Goal: Task Accomplishment & Management: Complete application form

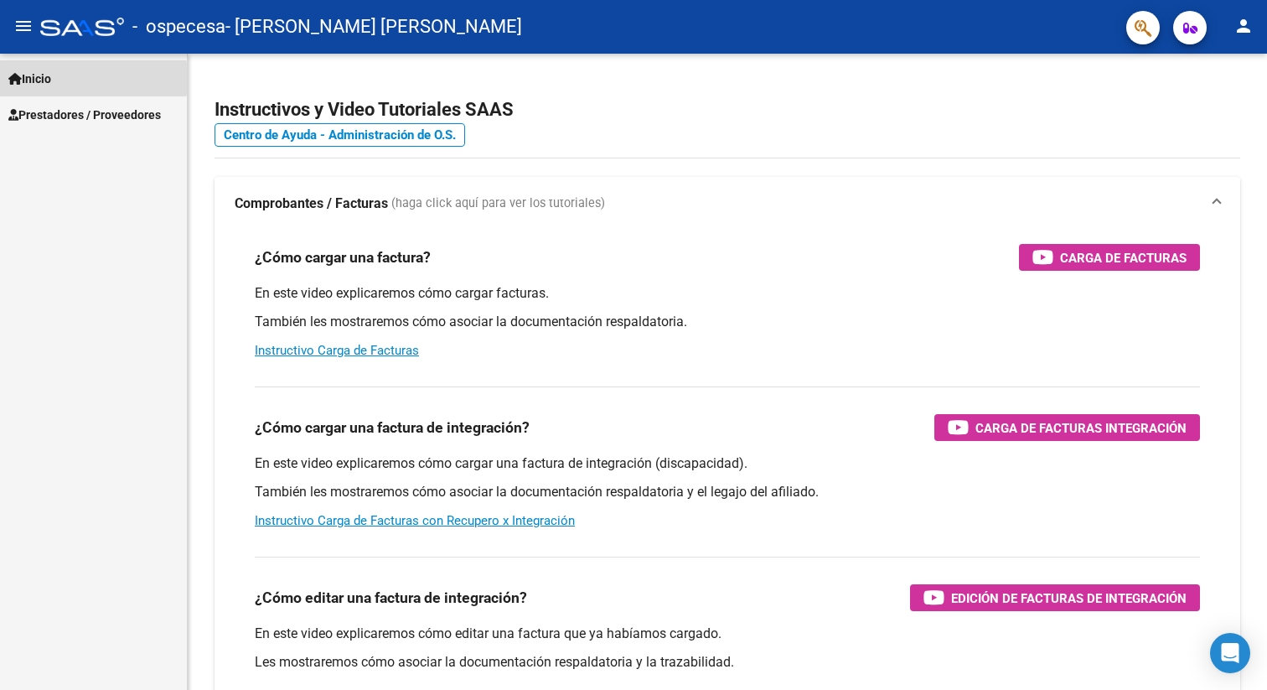
click at [48, 79] on span "Inicio" at bounding box center [29, 79] width 43 height 18
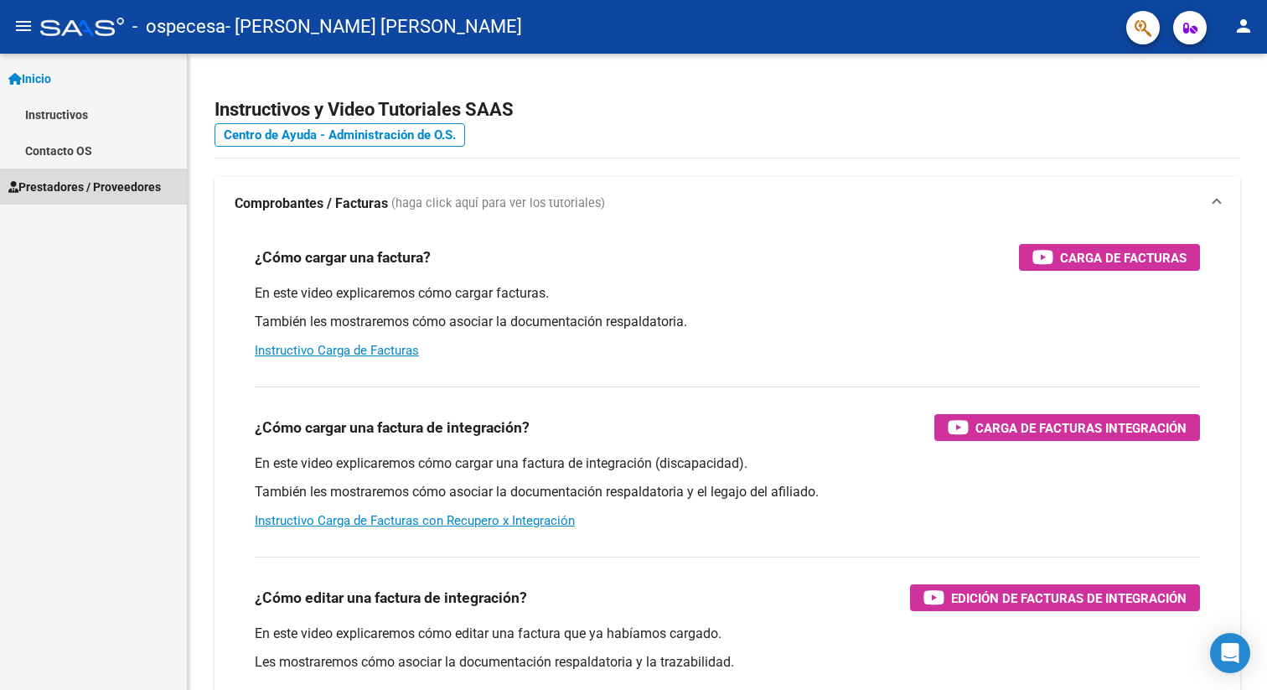
click at [68, 187] on span "Prestadores / Proveedores" at bounding box center [84, 187] width 152 height 18
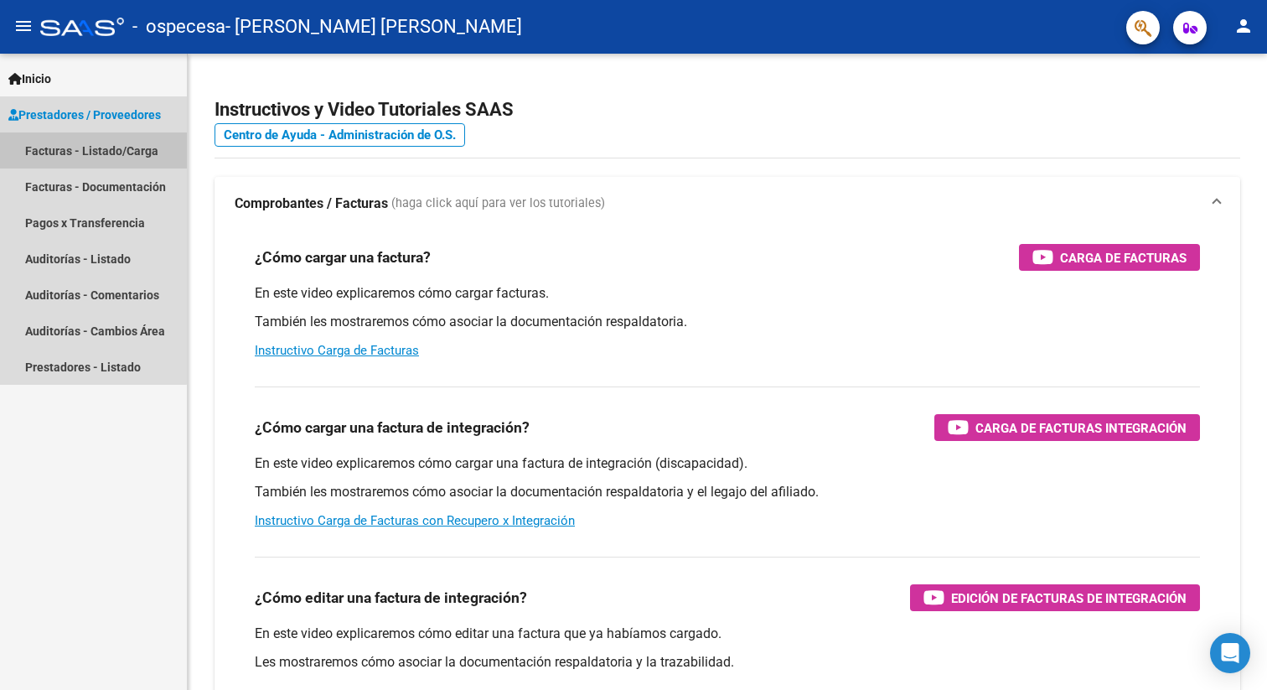
click at [81, 151] on link "Facturas - Listado/Carga" at bounding box center [93, 150] width 187 height 36
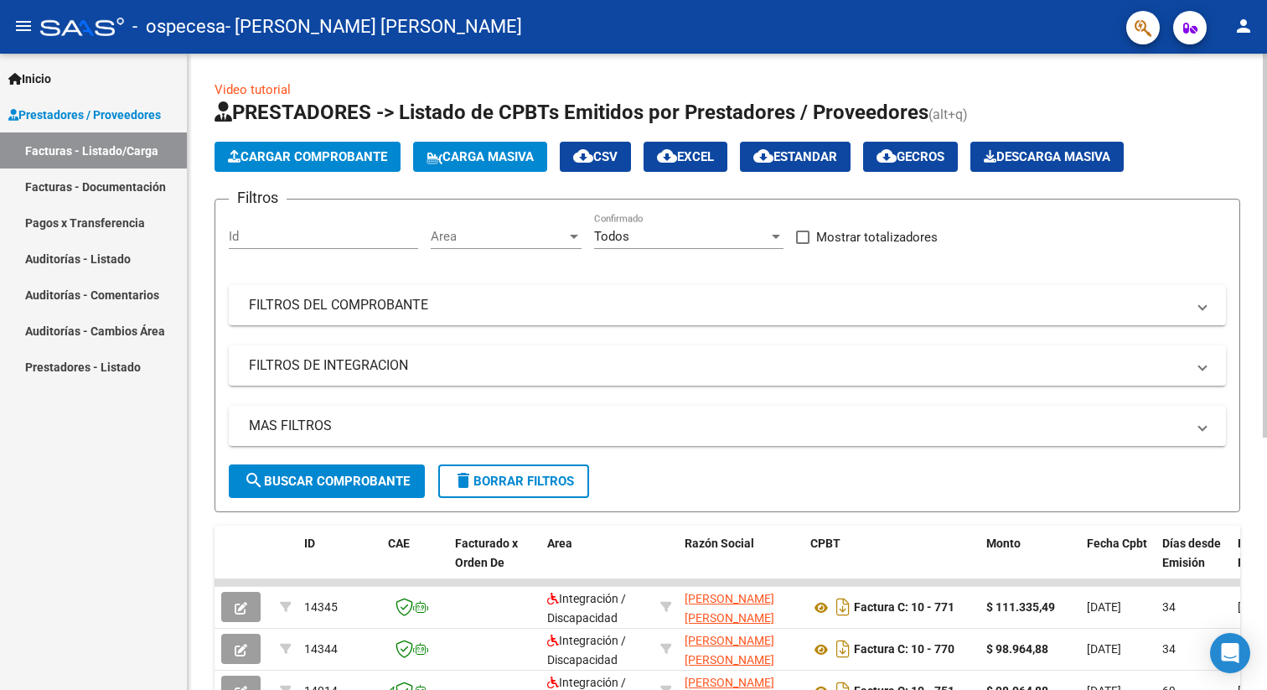
click at [315, 132] on app-list-header "PRESTADORES -> Listado de CPBTs Emitidos por Prestadores / Proveedores (alt+q) …" at bounding box center [727, 305] width 1026 height 413
click at [315, 149] on span "Cargar Comprobante" at bounding box center [307, 156] width 159 height 15
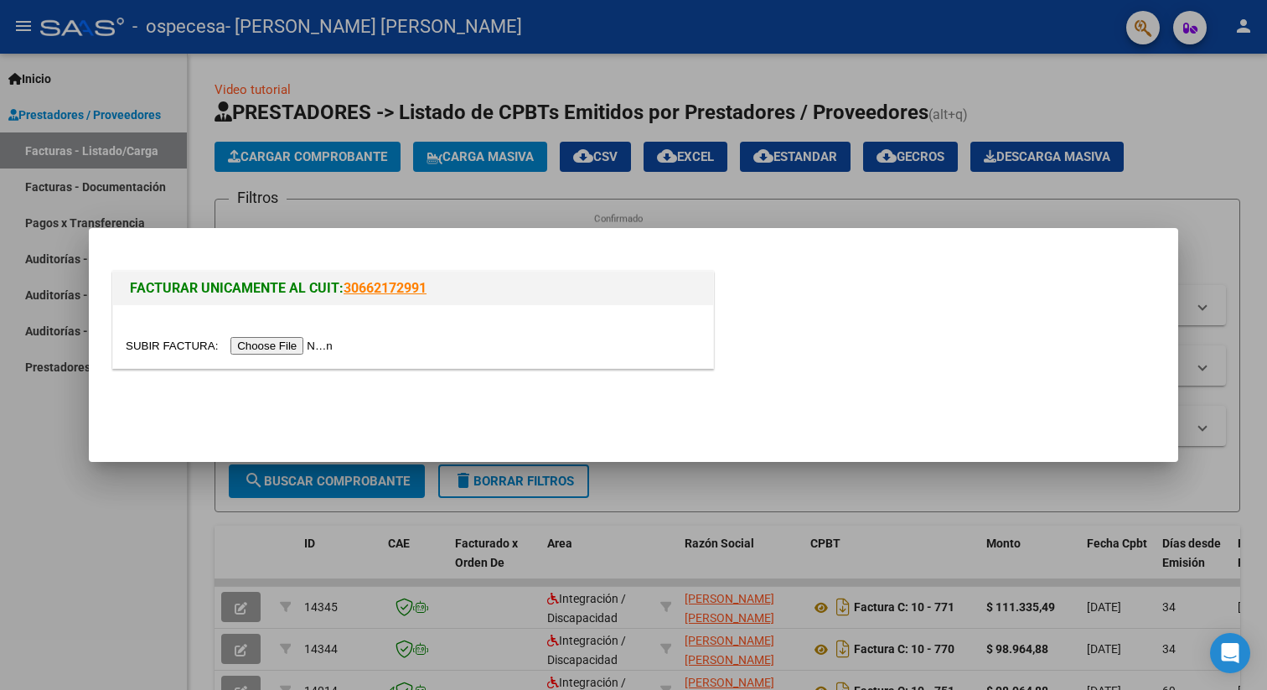
click at [291, 343] on input "file" at bounding box center [232, 346] width 212 height 18
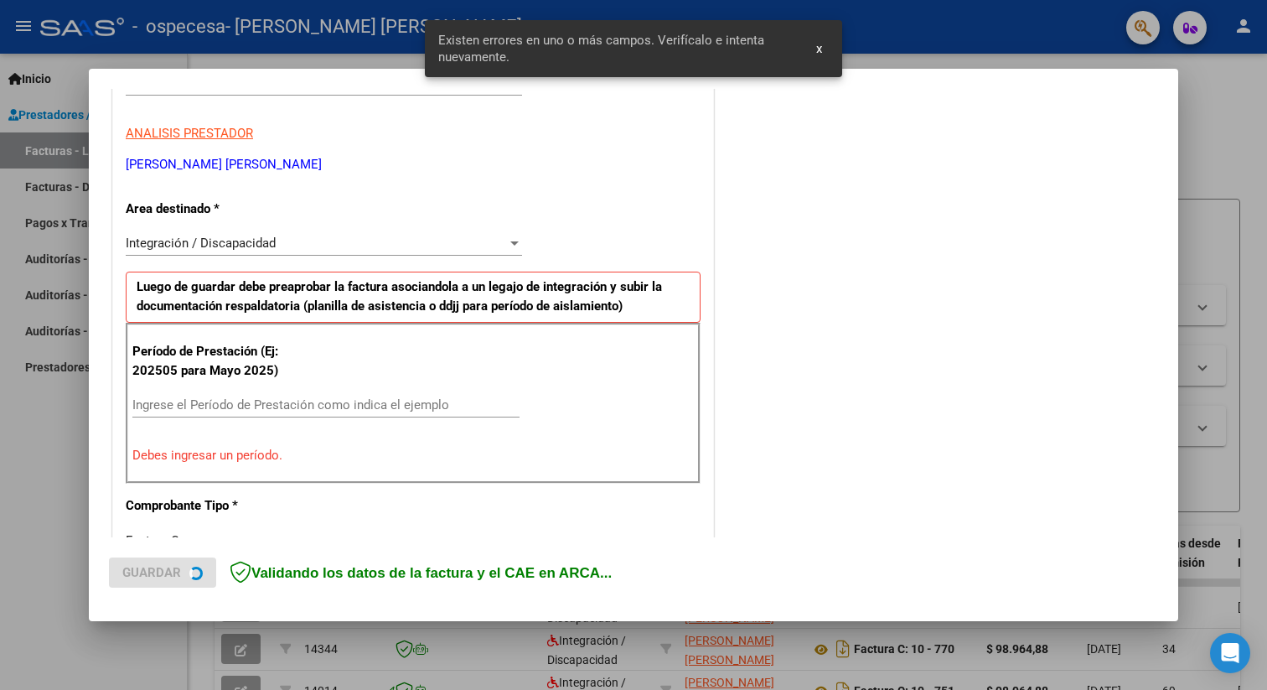
scroll to position [326, 0]
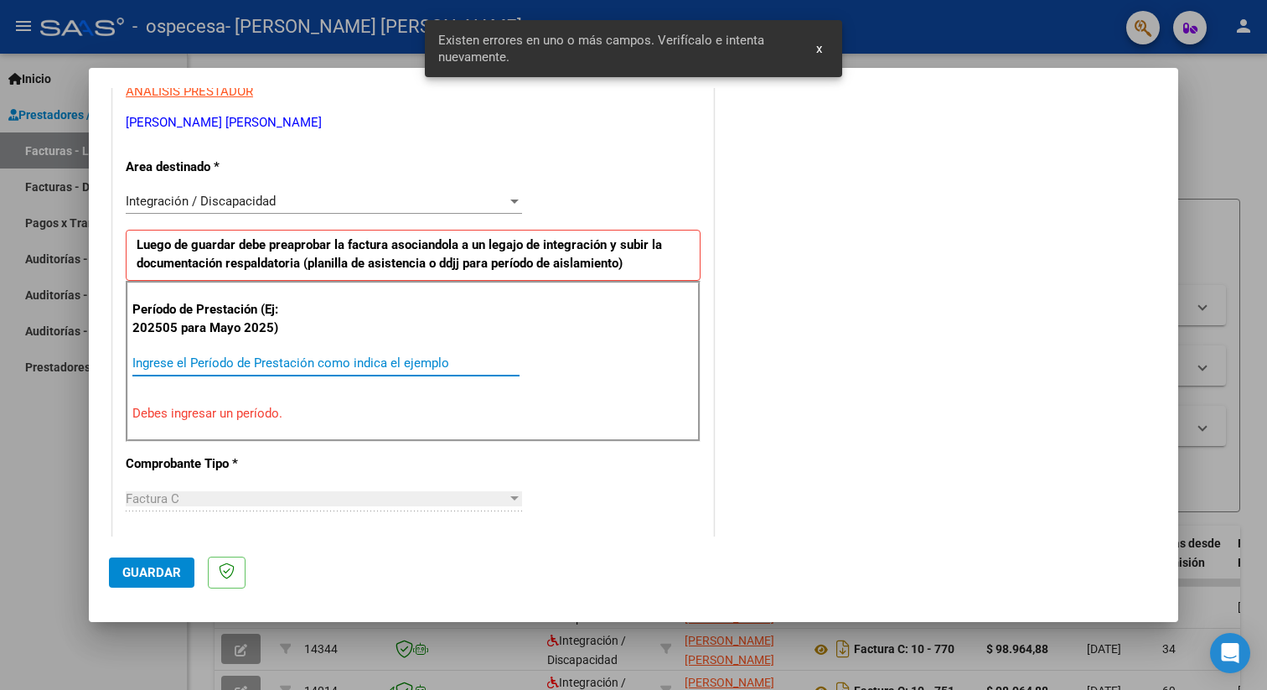
click at [252, 366] on input "Ingrese el Período de Prestación como indica el ejemplo" at bounding box center [325, 362] width 387 height 15
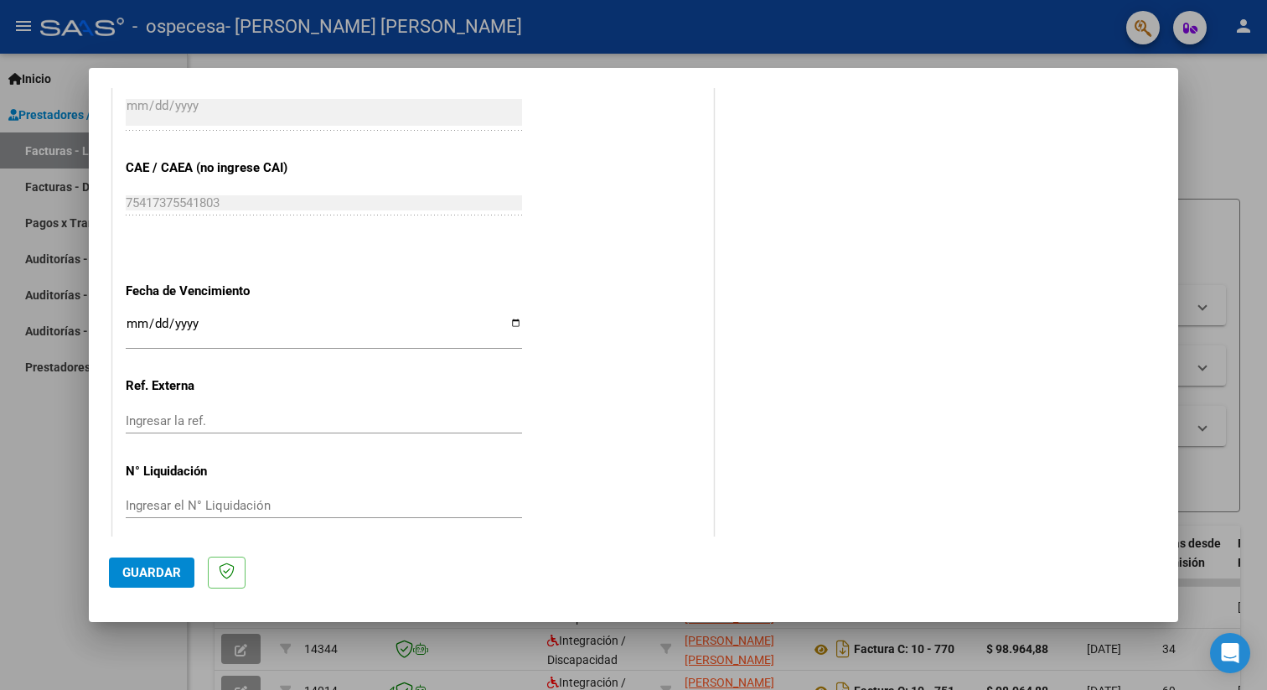
scroll to position [1023, 0]
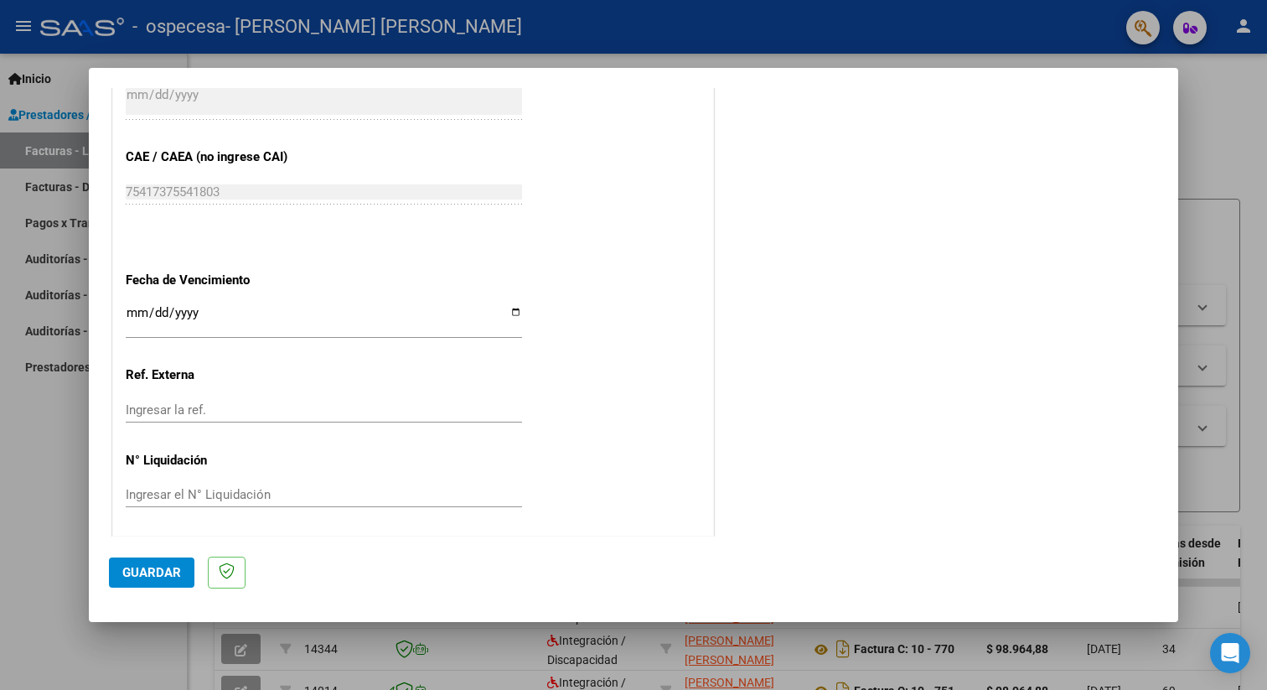
type input "202509"
click at [171, 574] on span "Guardar" at bounding box center [151, 572] width 59 height 15
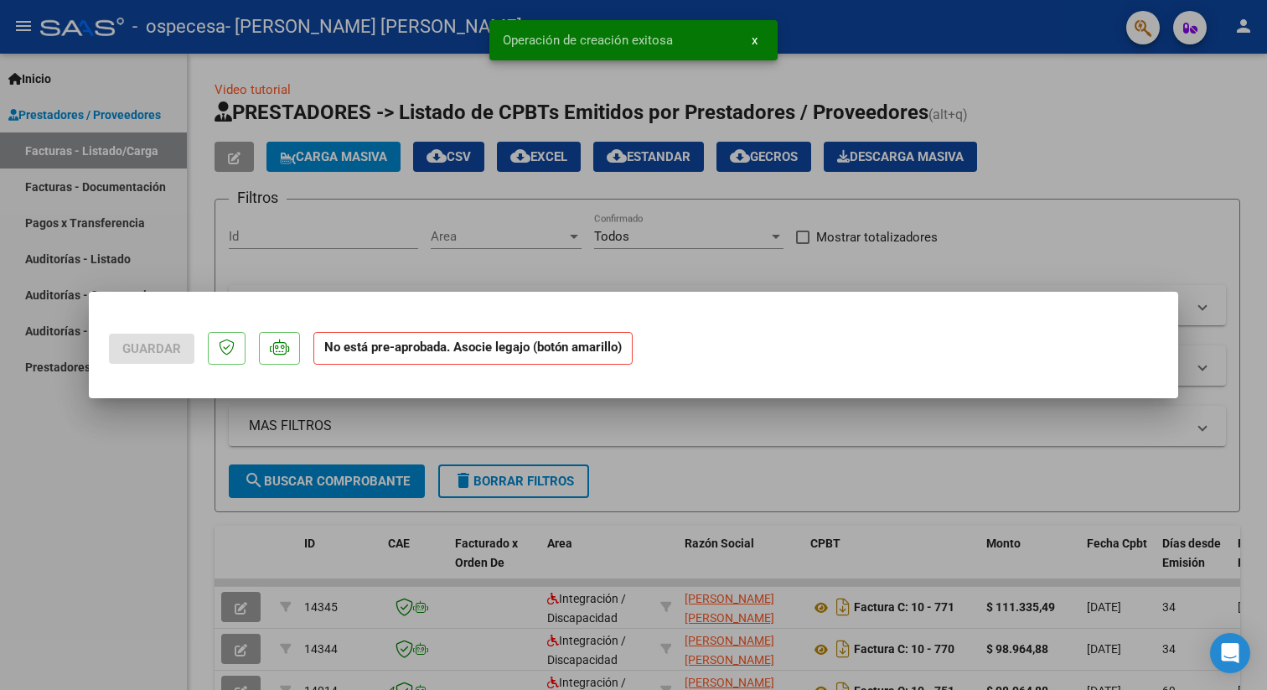
scroll to position [0, 0]
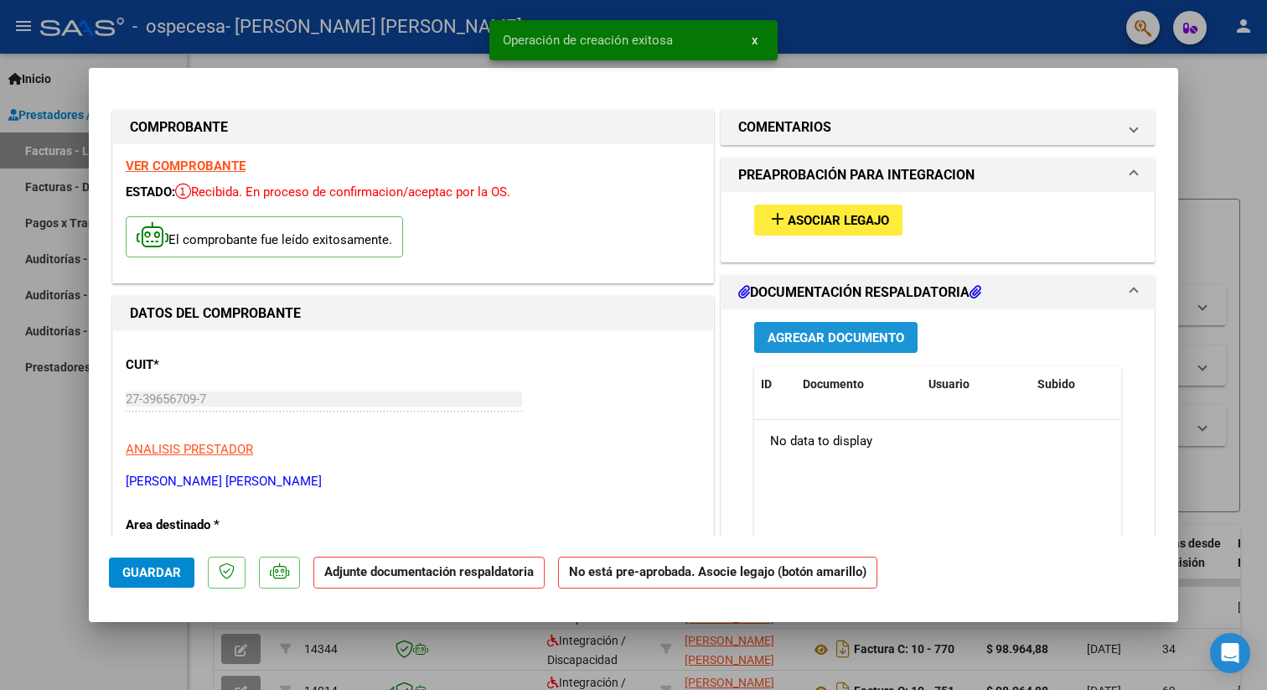
click at [847, 342] on span "Agregar Documento" at bounding box center [835, 337] width 137 height 15
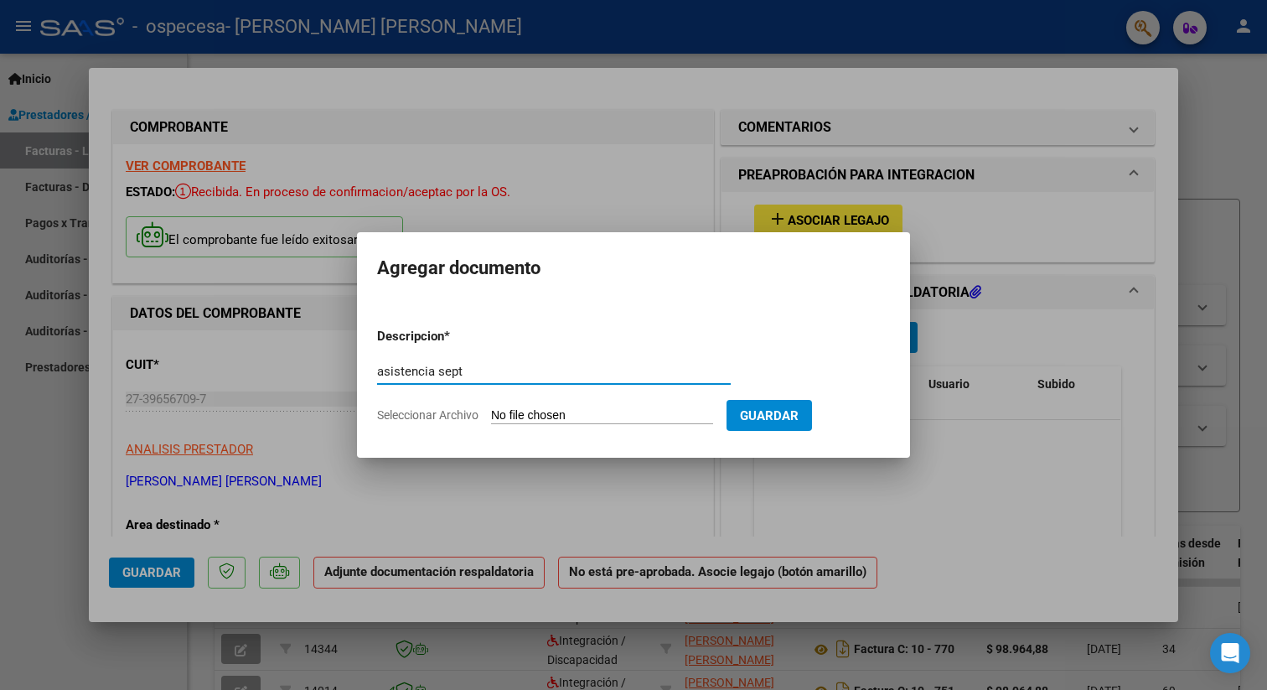
type input "asistencia sept"
click at [552, 412] on input "Seleccionar Archivo" at bounding box center [602, 416] width 222 height 16
type input "C:\fakepath\Asistencia [PERSON_NAME] 2.pdf"
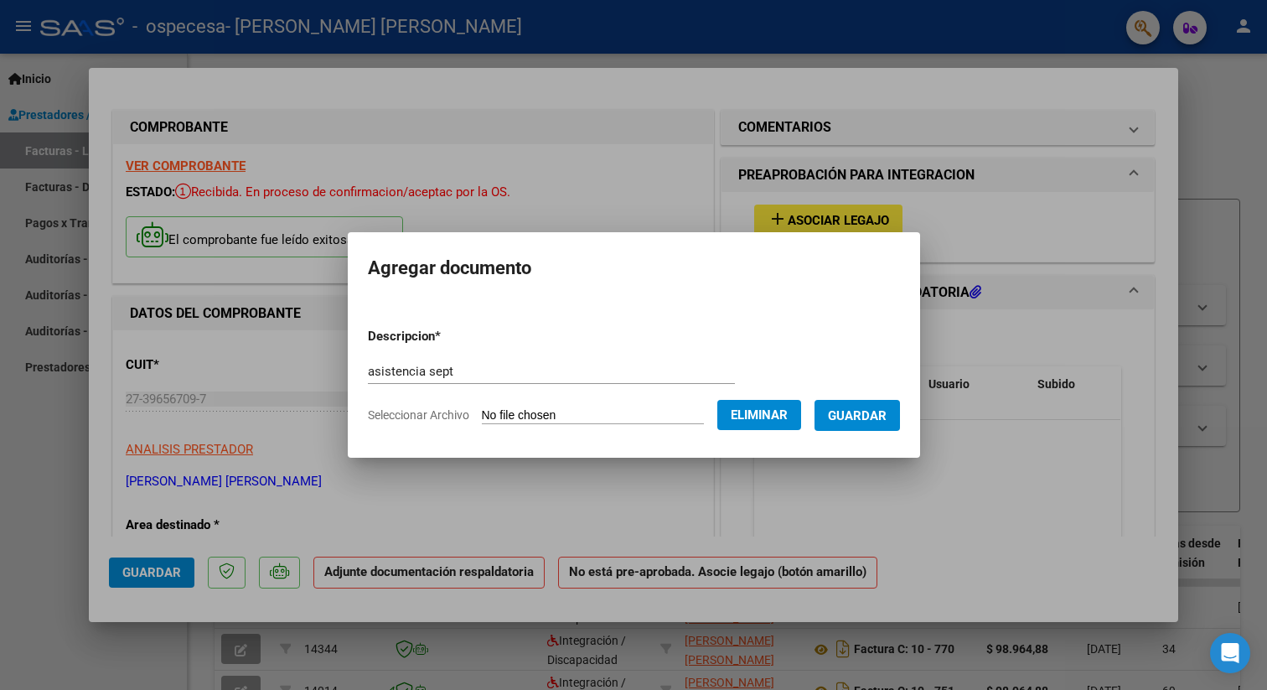
click at [852, 418] on span "Guardar" at bounding box center [857, 415] width 59 height 15
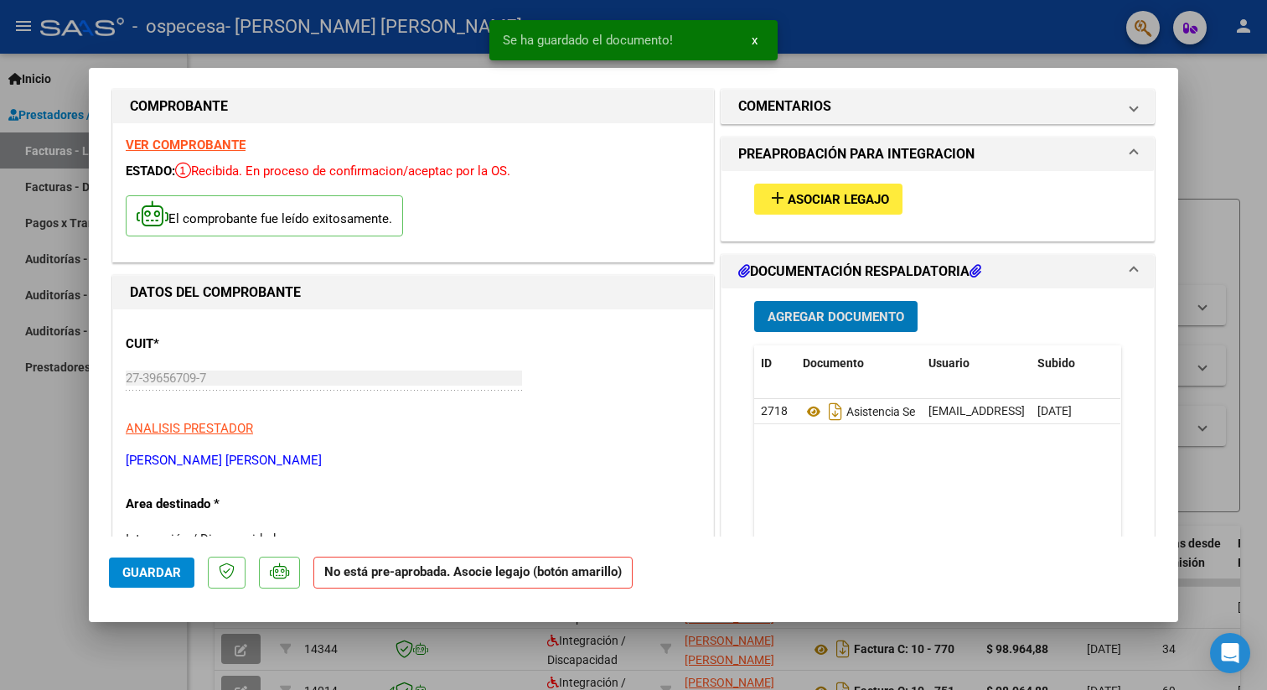
scroll to position [23, 0]
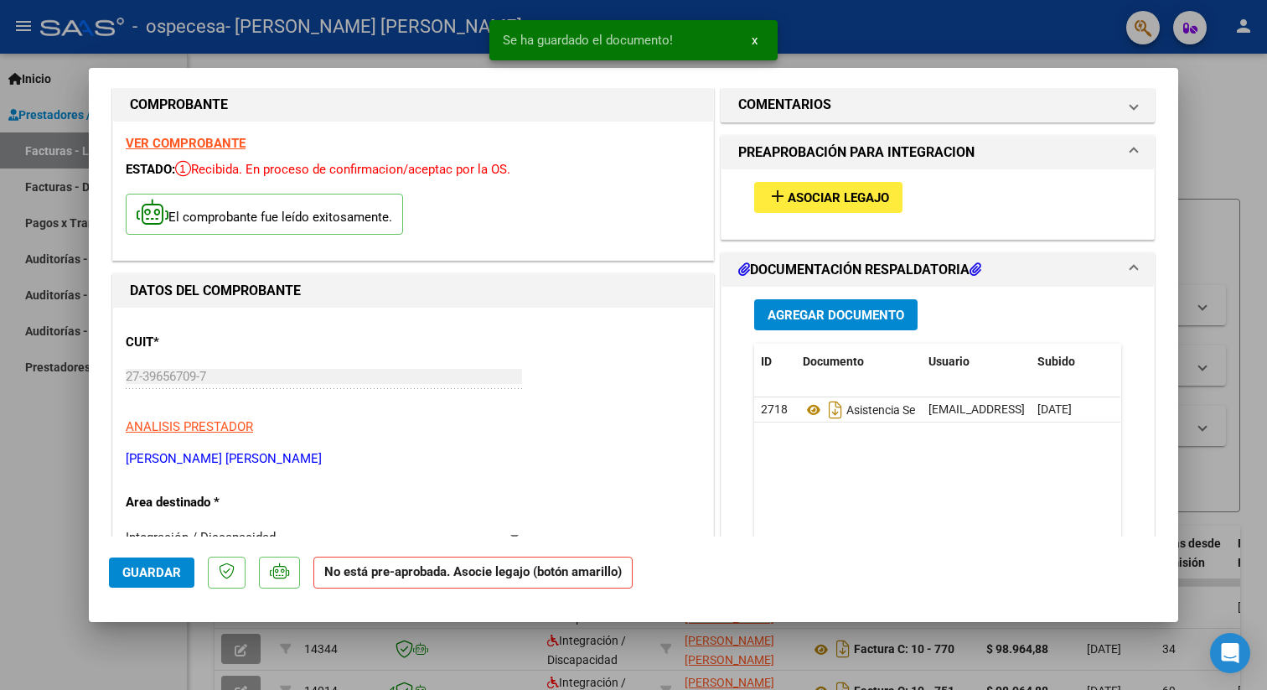
click at [851, 179] on div "add Asociar Legajo" at bounding box center [937, 197] width 392 height 56
click at [851, 195] on span "Asociar Legajo" at bounding box center [838, 197] width 101 height 15
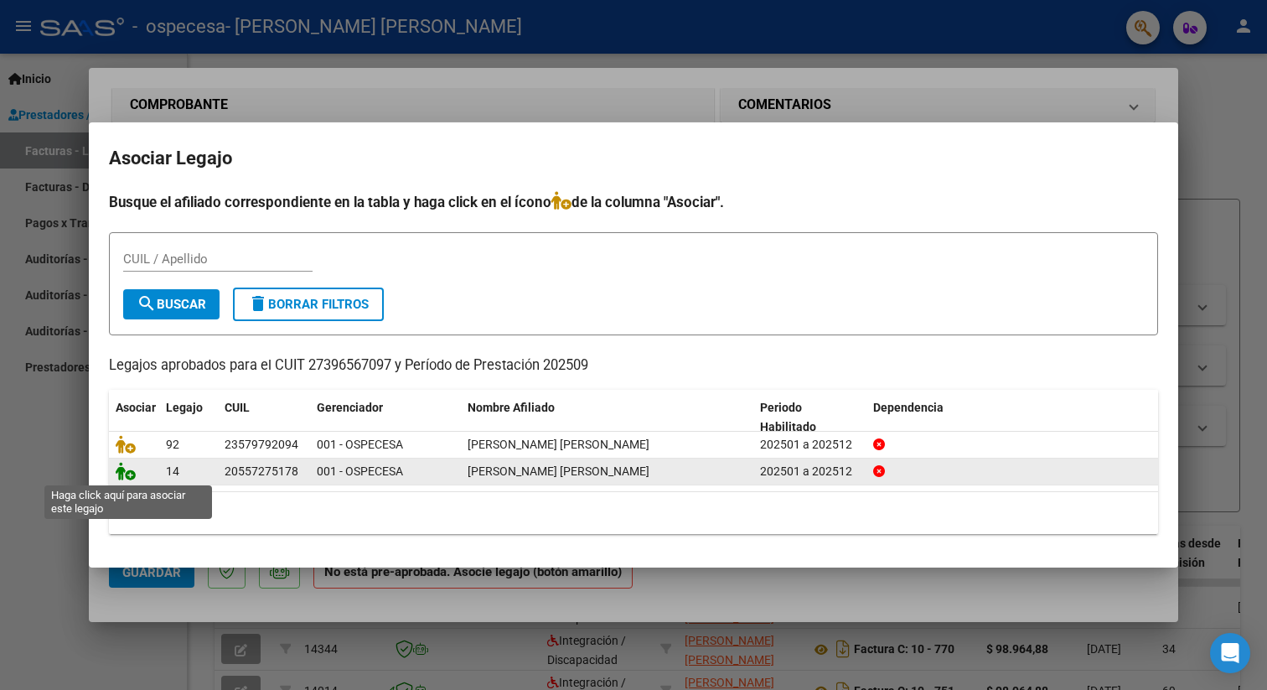
click at [132, 477] on icon at bounding box center [126, 471] width 20 height 18
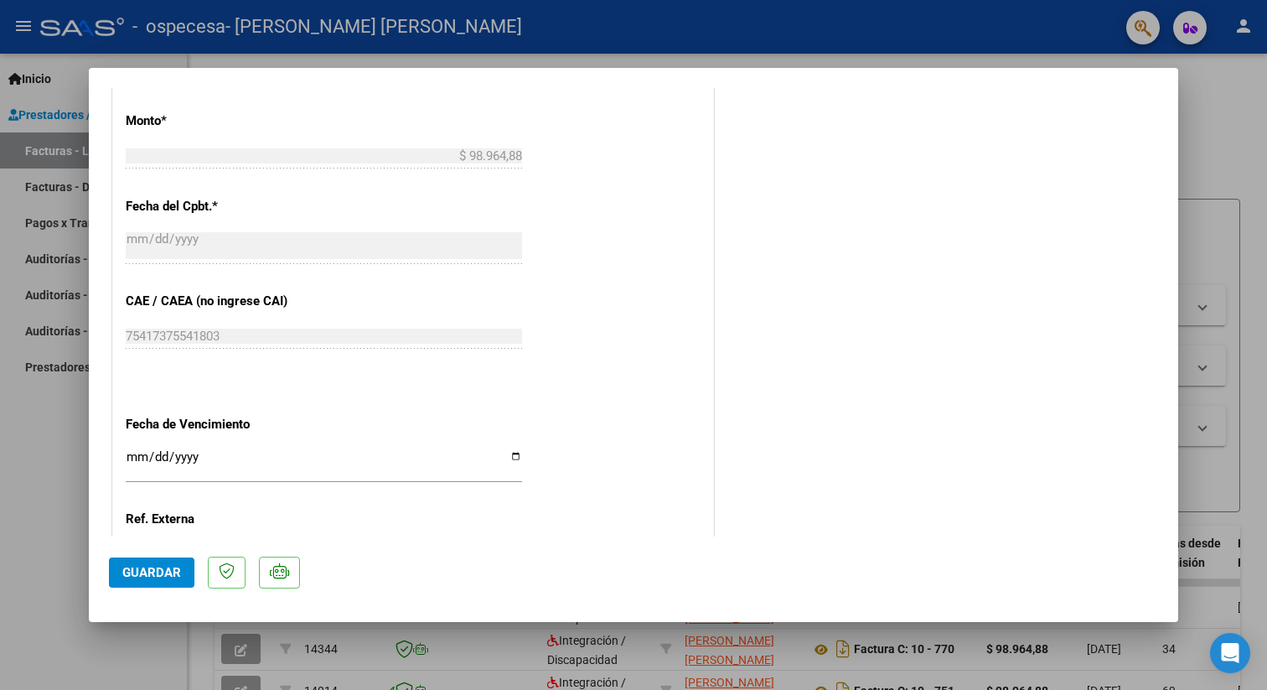
scroll to position [1048, 0]
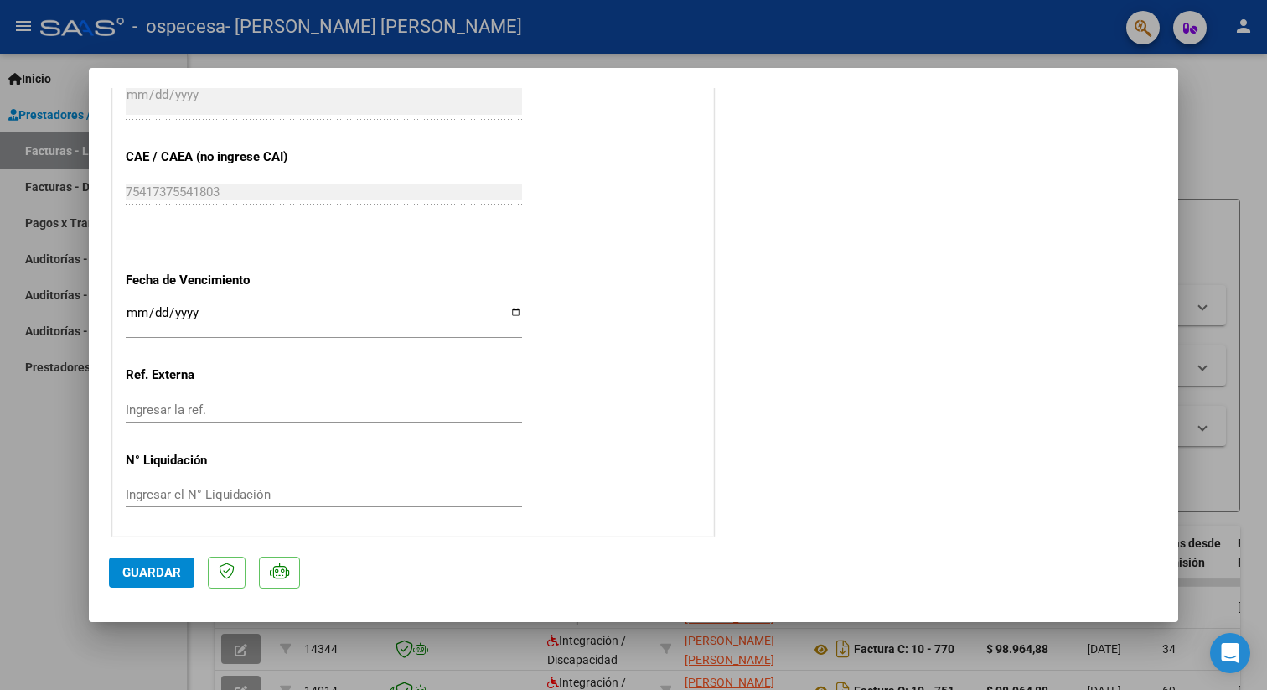
click at [178, 578] on span "Guardar" at bounding box center [151, 572] width 59 height 15
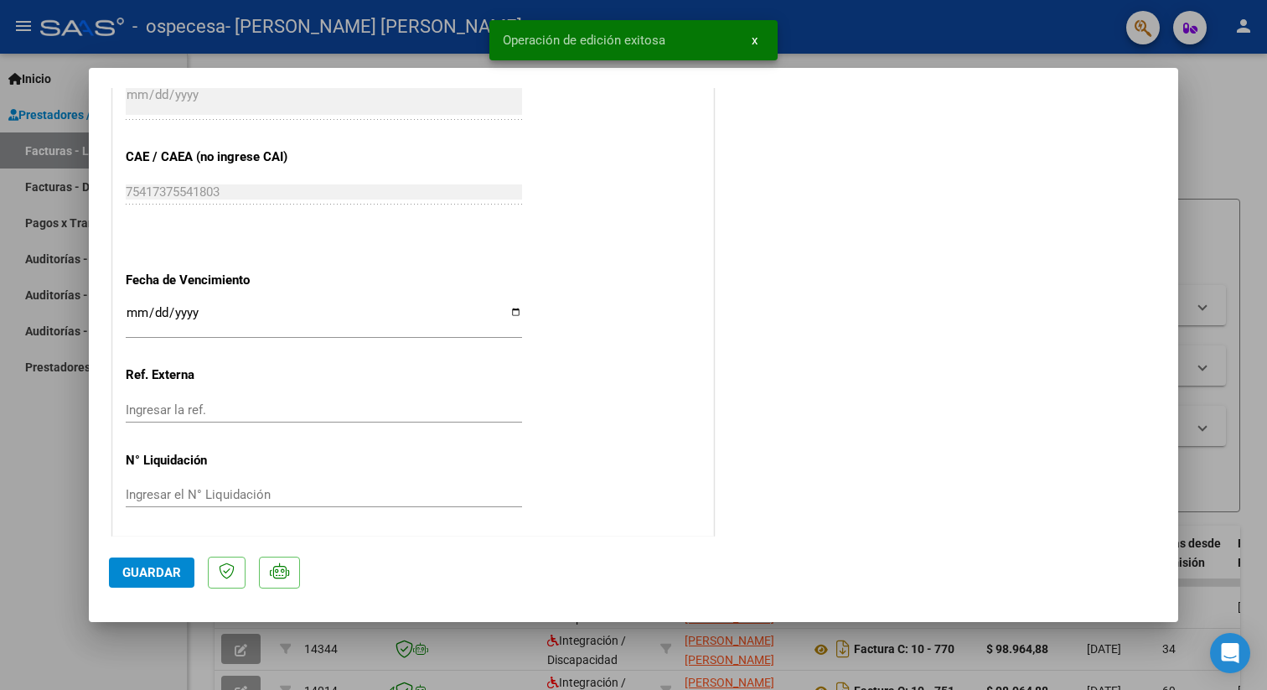
click at [758, 45] on button "x" at bounding box center [754, 40] width 33 height 30
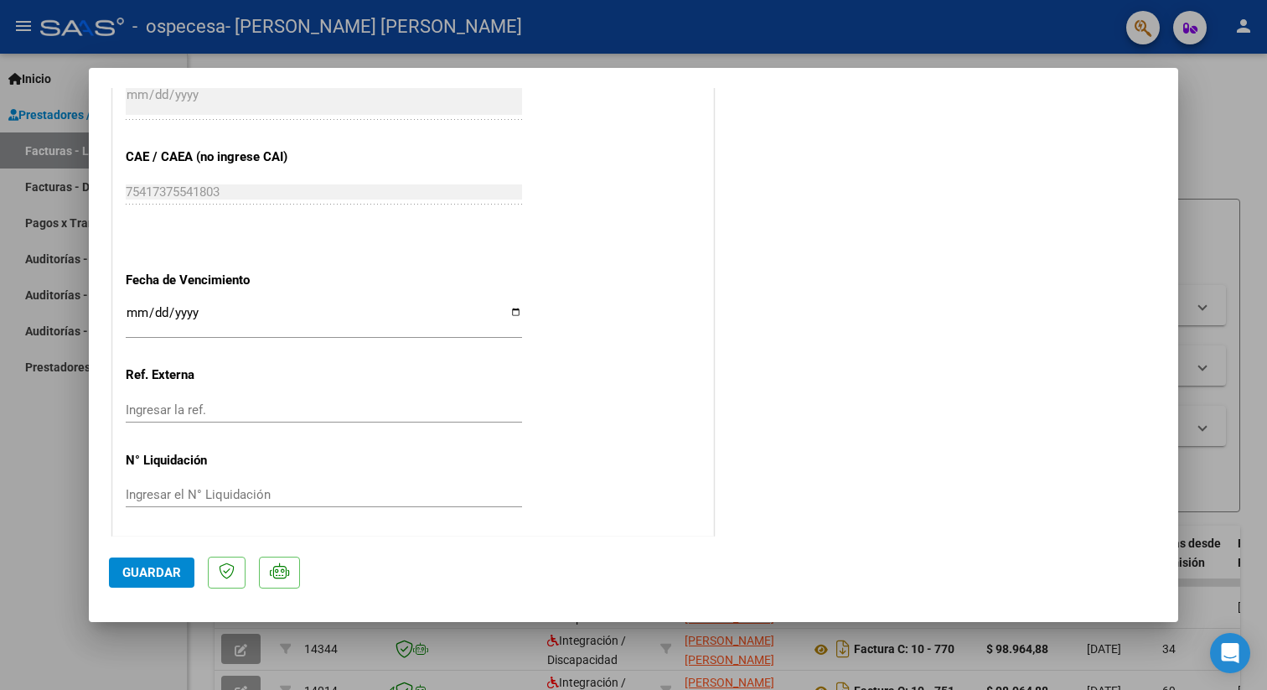
click at [1237, 116] on div at bounding box center [633, 345] width 1267 height 690
type input "$ 0,00"
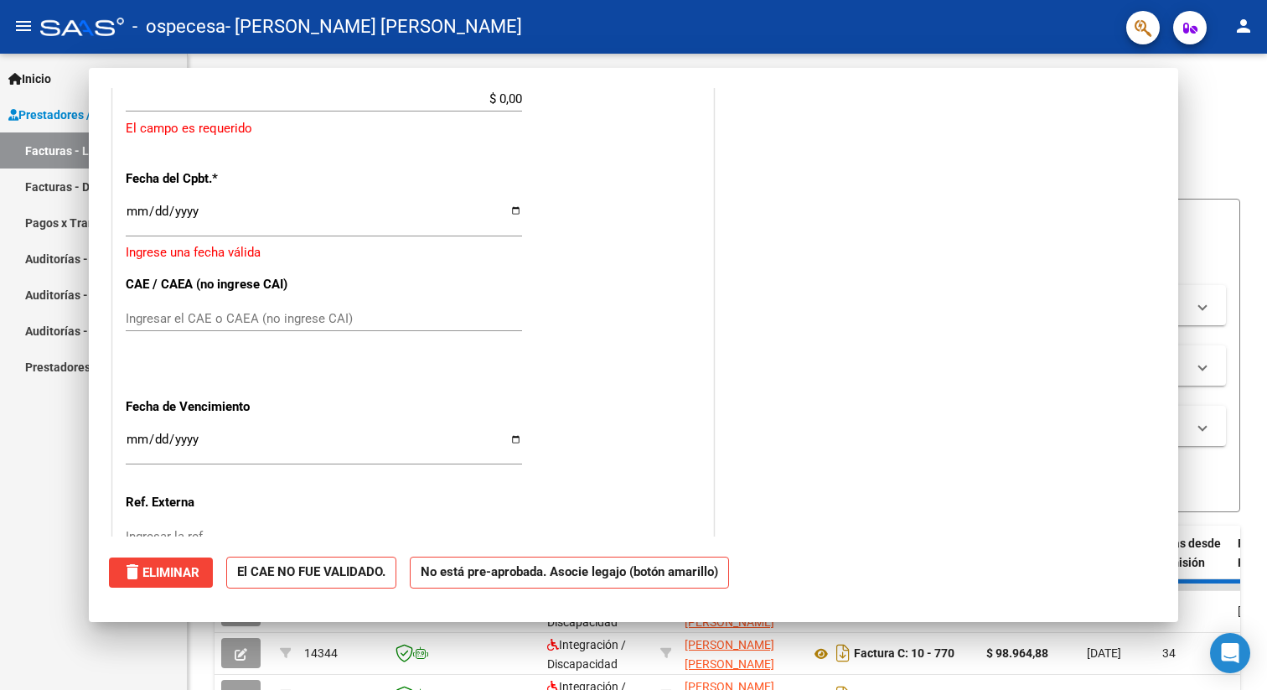
scroll to position [0, 0]
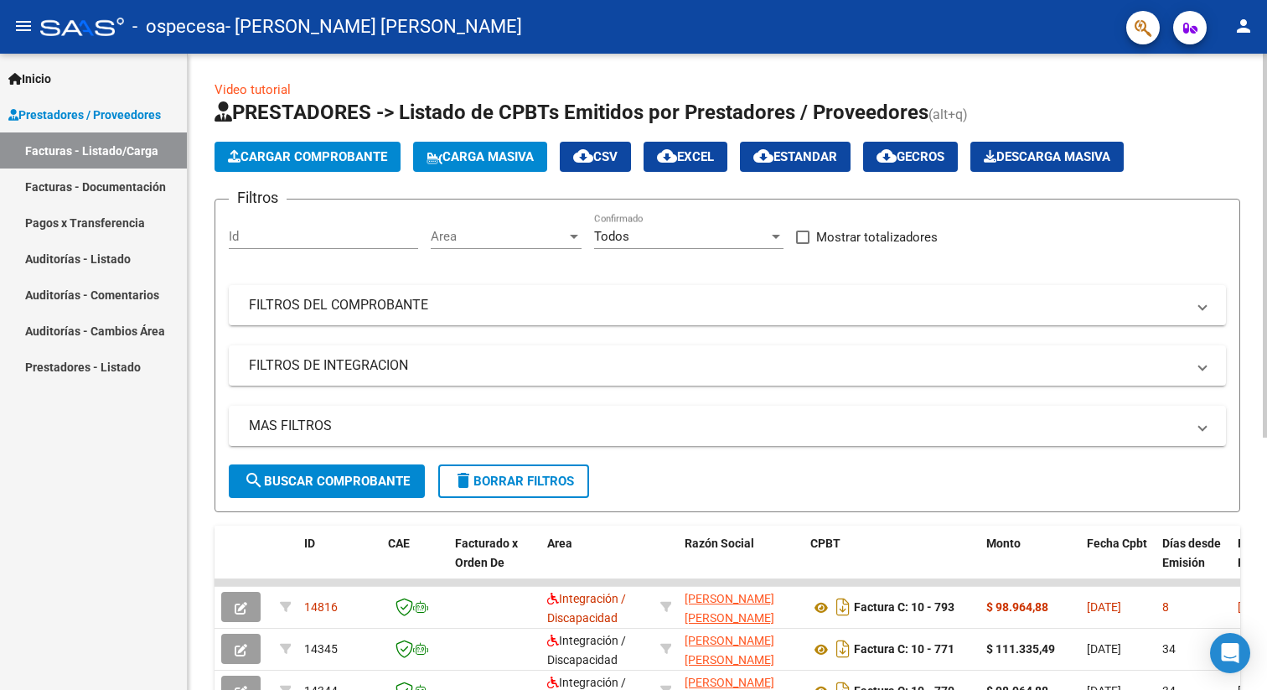
click at [363, 160] on span "Cargar Comprobante" at bounding box center [307, 156] width 159 height 15
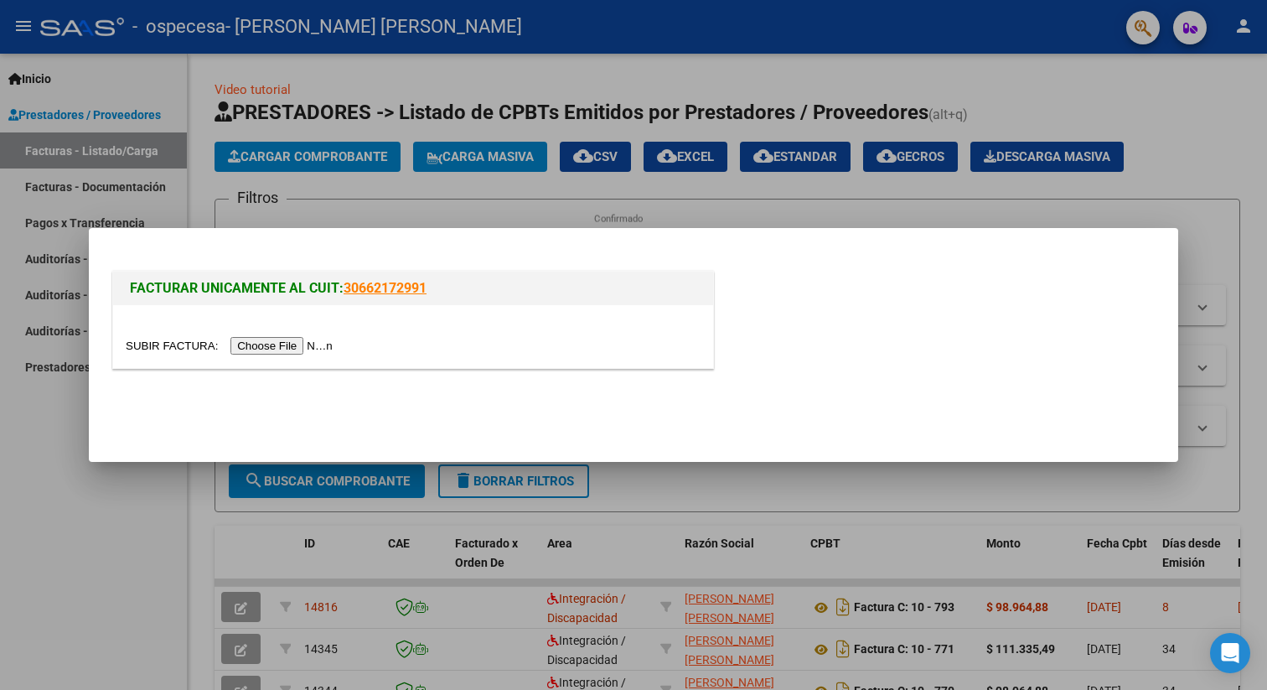
click at [268, 344] on input "file" at bounding box center [232, 346] width 212 height 18
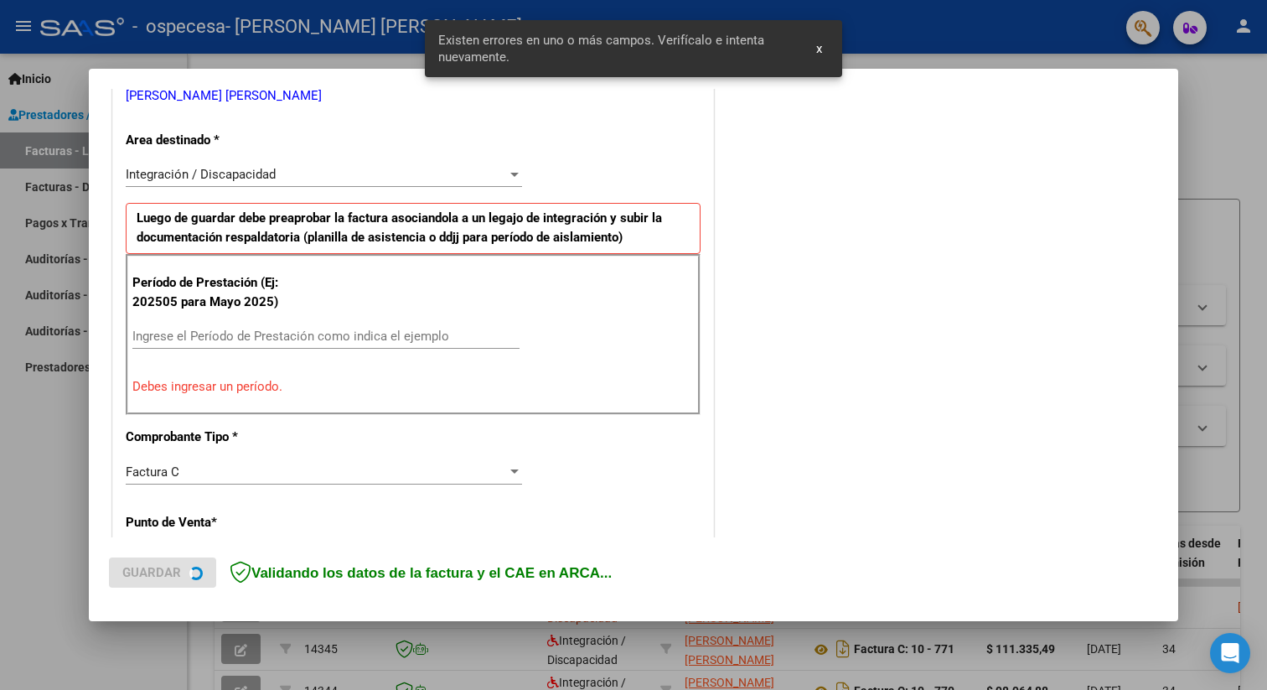
scroll to position [374, 0]
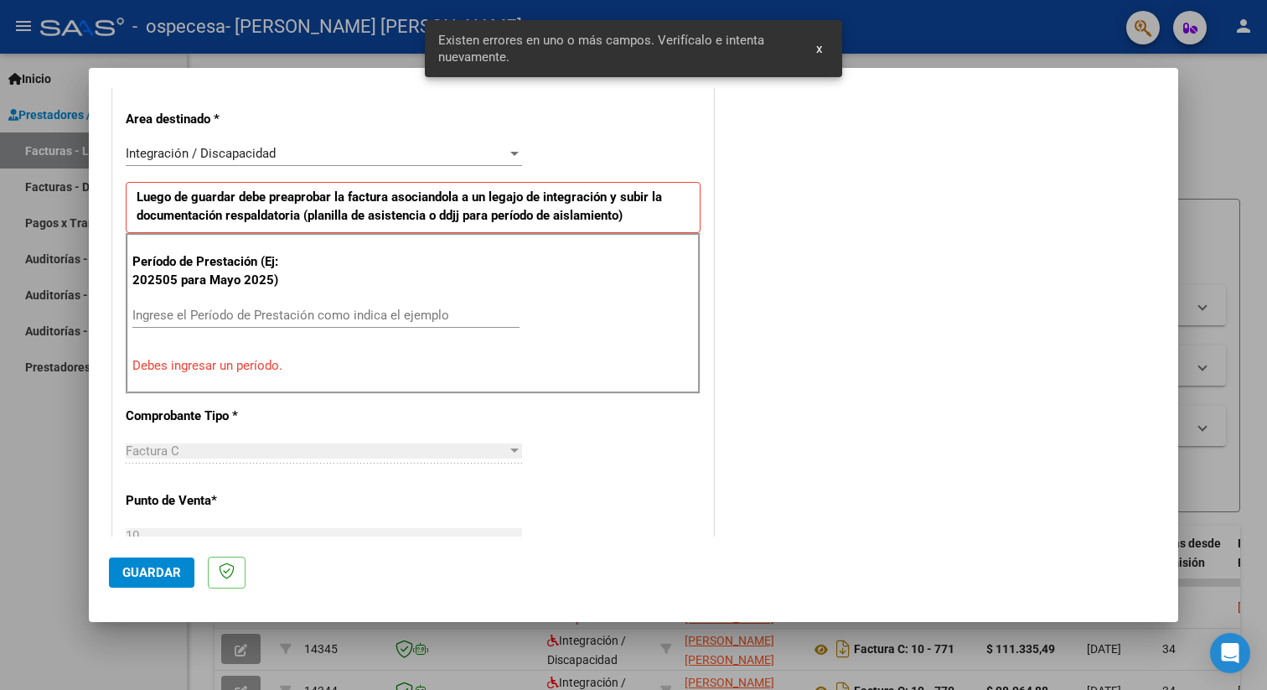
click at [294, 313] on input "Ingrese el Período de Prestación como indica el ejemplo" at bounding box center [325, 314] width 387 height 15
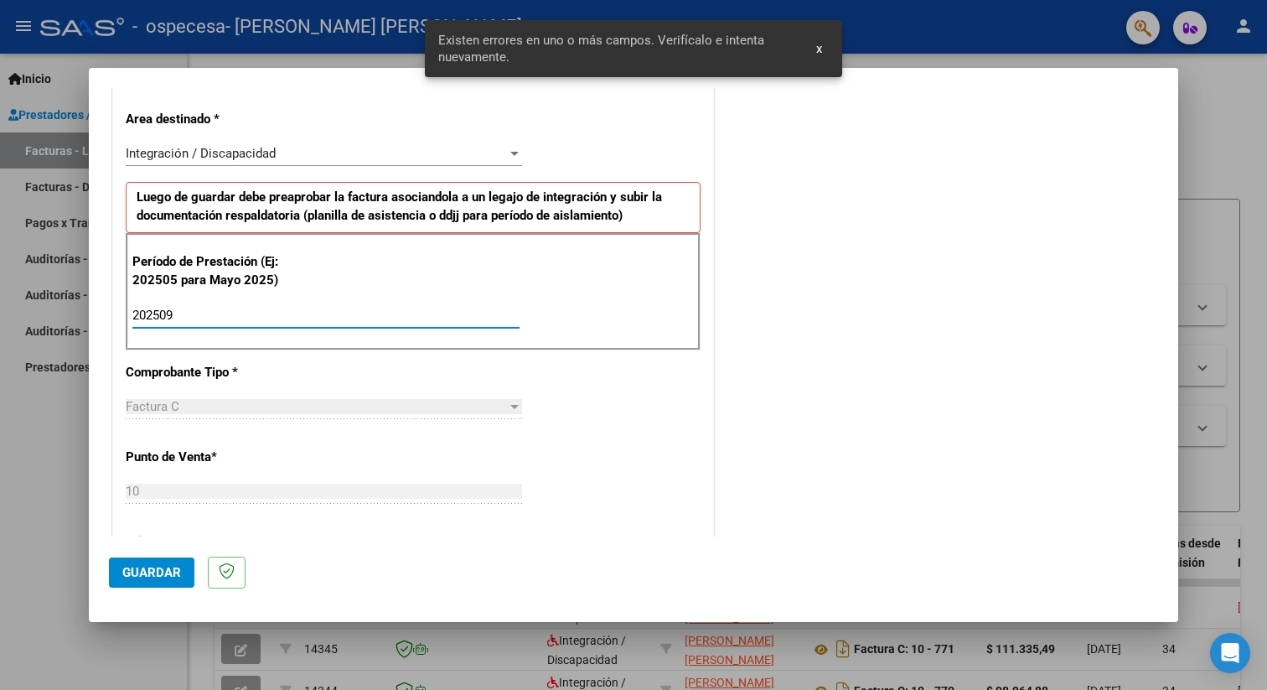
type input "202509"
click at [189, 557] on button "Guardar" at bounding box center [151, 572] width 85 height 30
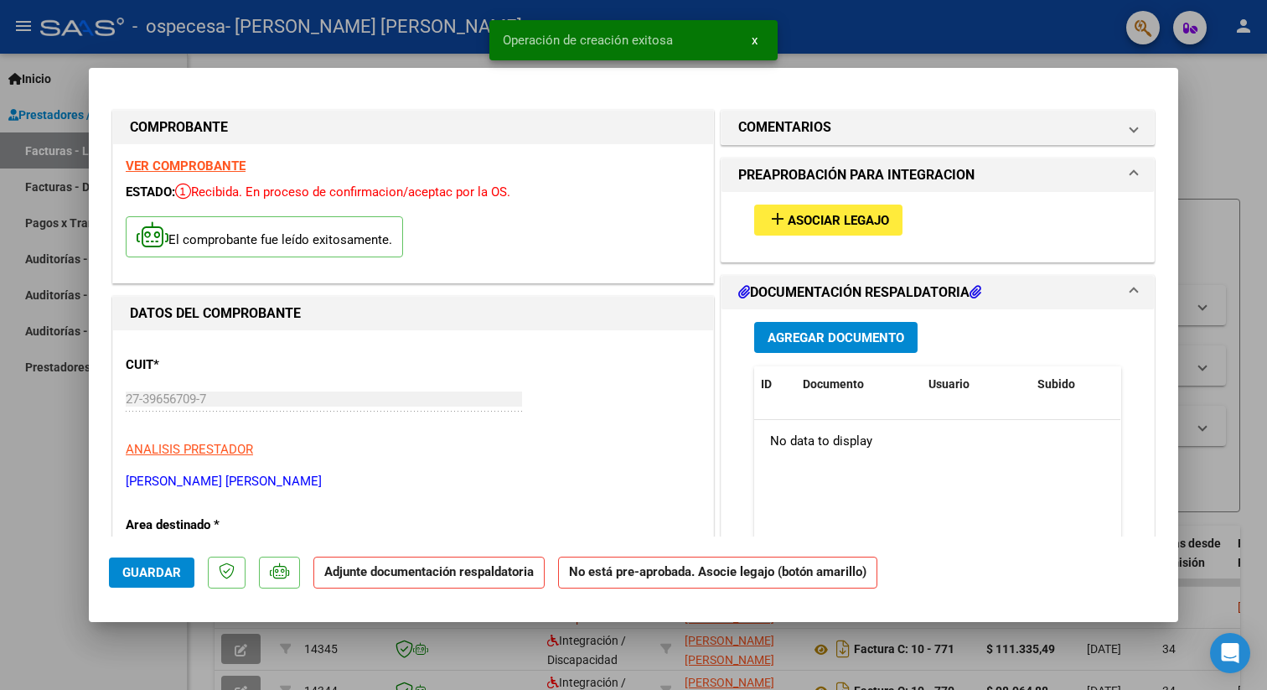
click at [809, 223] on span "Asociar Legajo" at bounding box center [838, 220] width 101 height 15
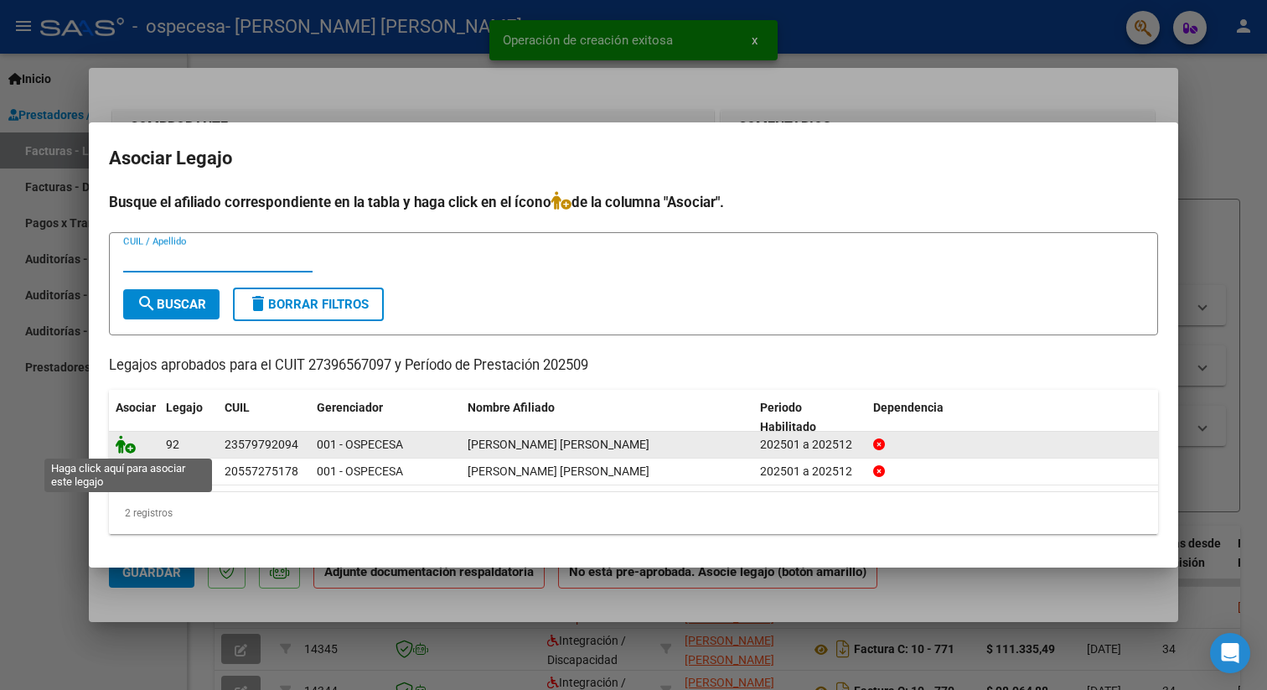
click at [131, 443] on icon at bounding box center [126, 444] width 20 height 18
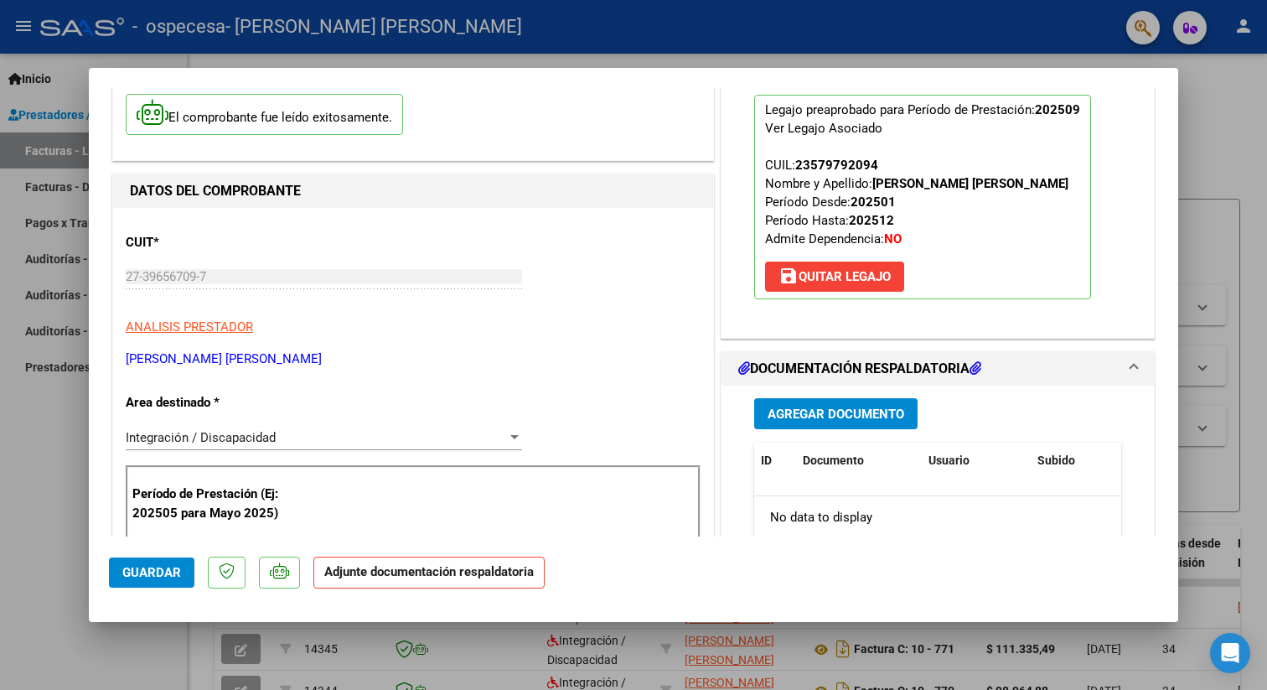
scroll to position [142, 0]
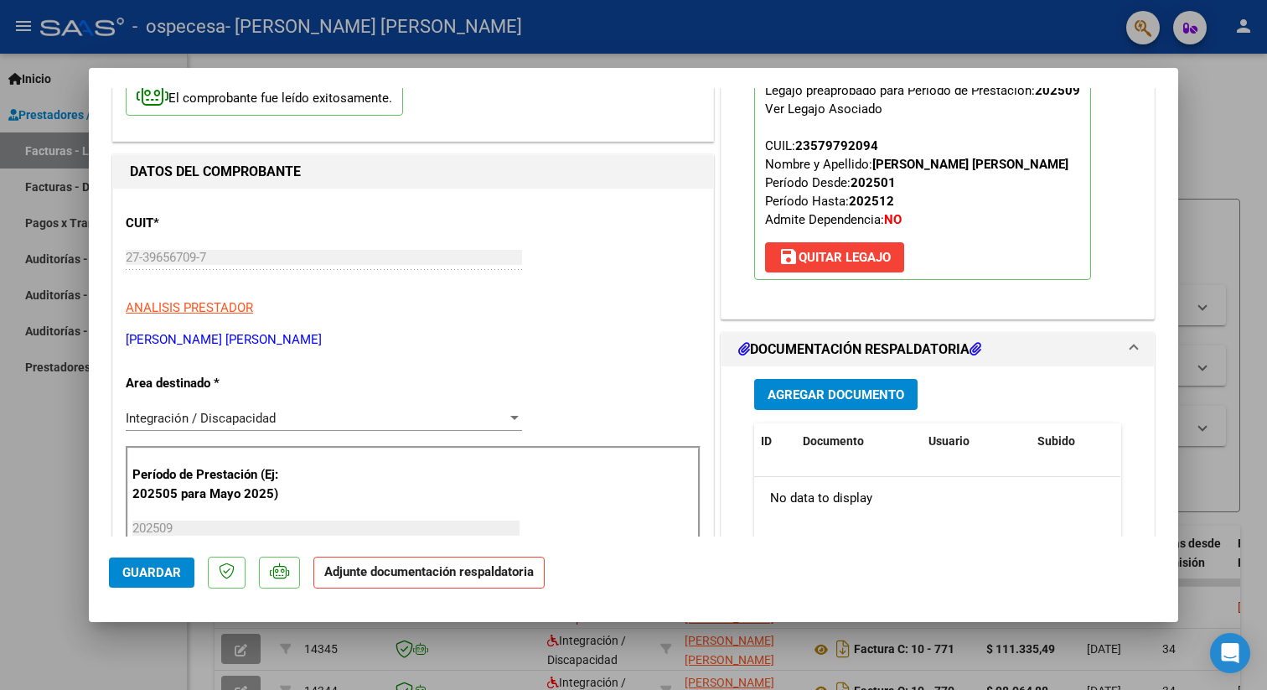
click at [843, 406] on button "Agregar Documento" at bounding box center [835, 394] width 163 height 31
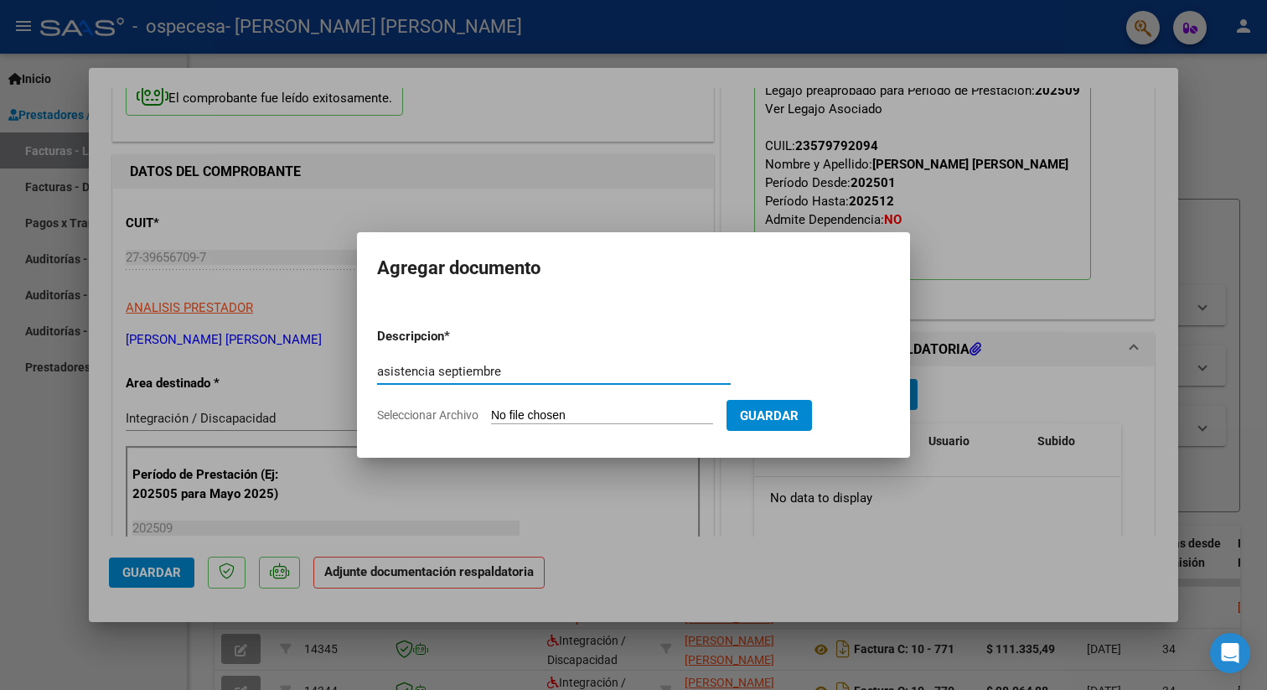
type input "asistencia septiembre"
click at [505, 411] on input "Seleccionar Archivo" at bounding box center [602, 416] width 222 height 16
type input "C:\fakepath\Asistencia zucchi 2.pdf"
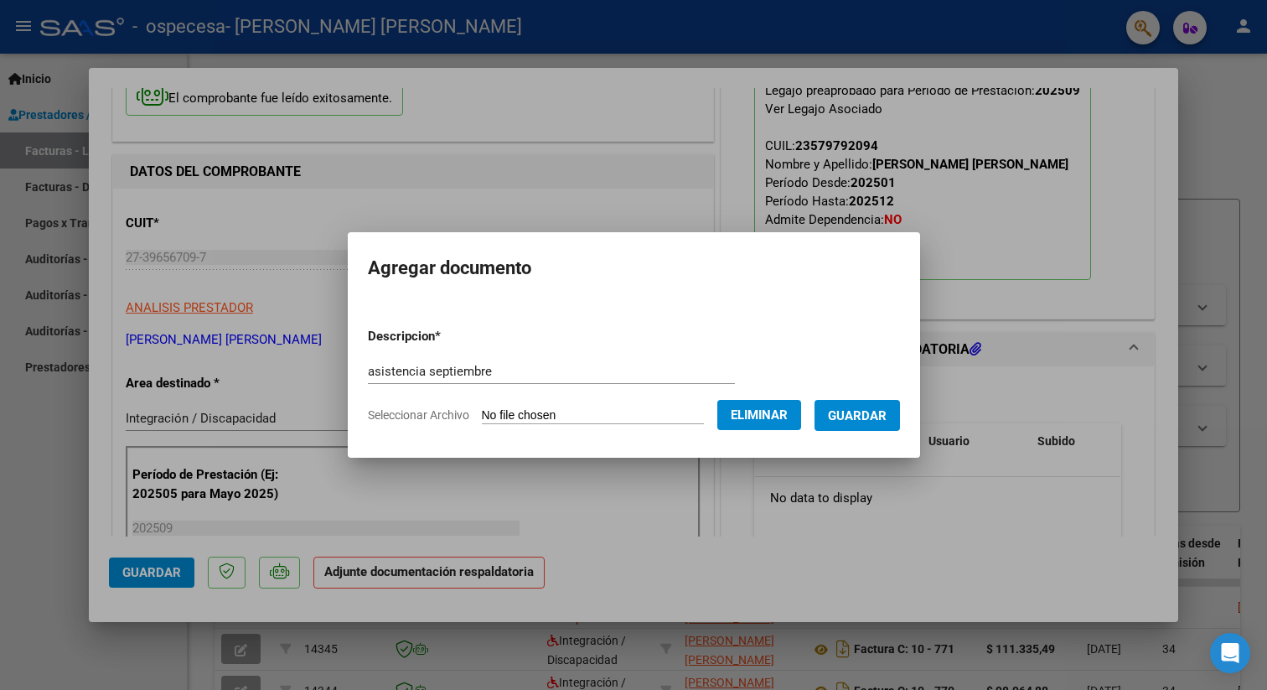
click at [855, 419] on span "Guardar" at bounding box center [857, 415] width 59 height 15
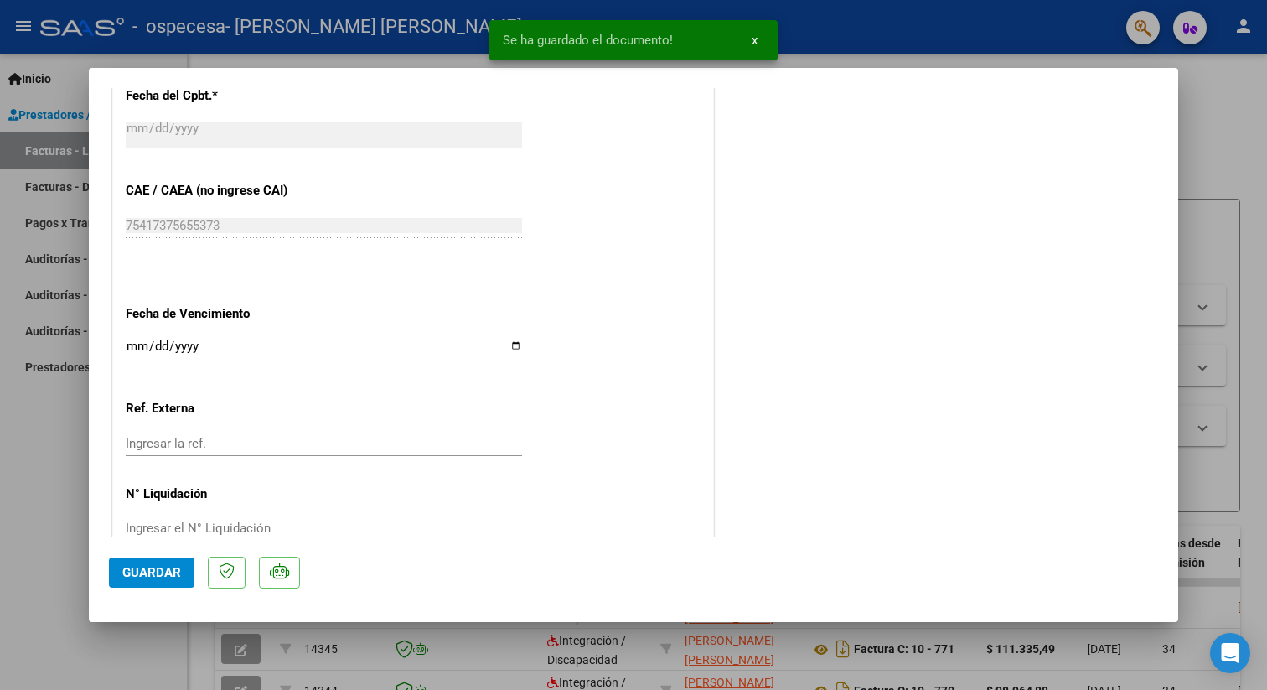
scroll to position [1048, 0]
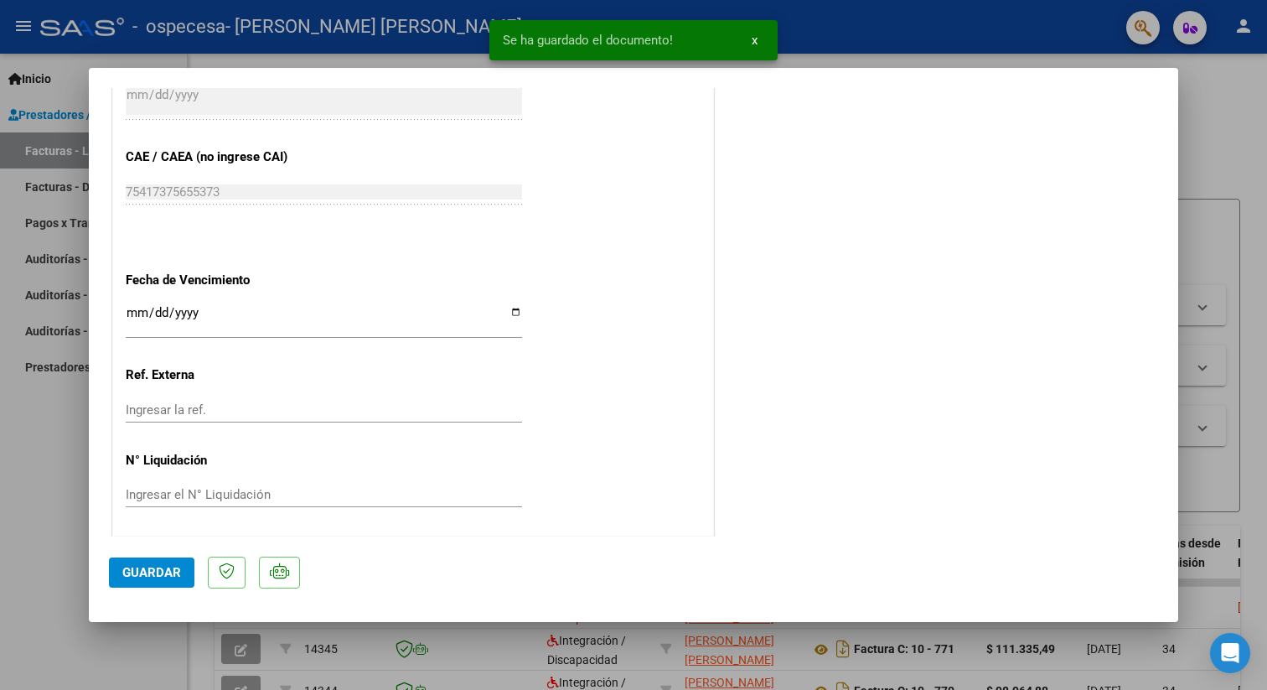
click at [161, 574] on span "Guardar" at bounding box center [151, 572] width 59 height 15
click at [756, 37] on span "x" at bounding box center [755, 40] width 6 height 15
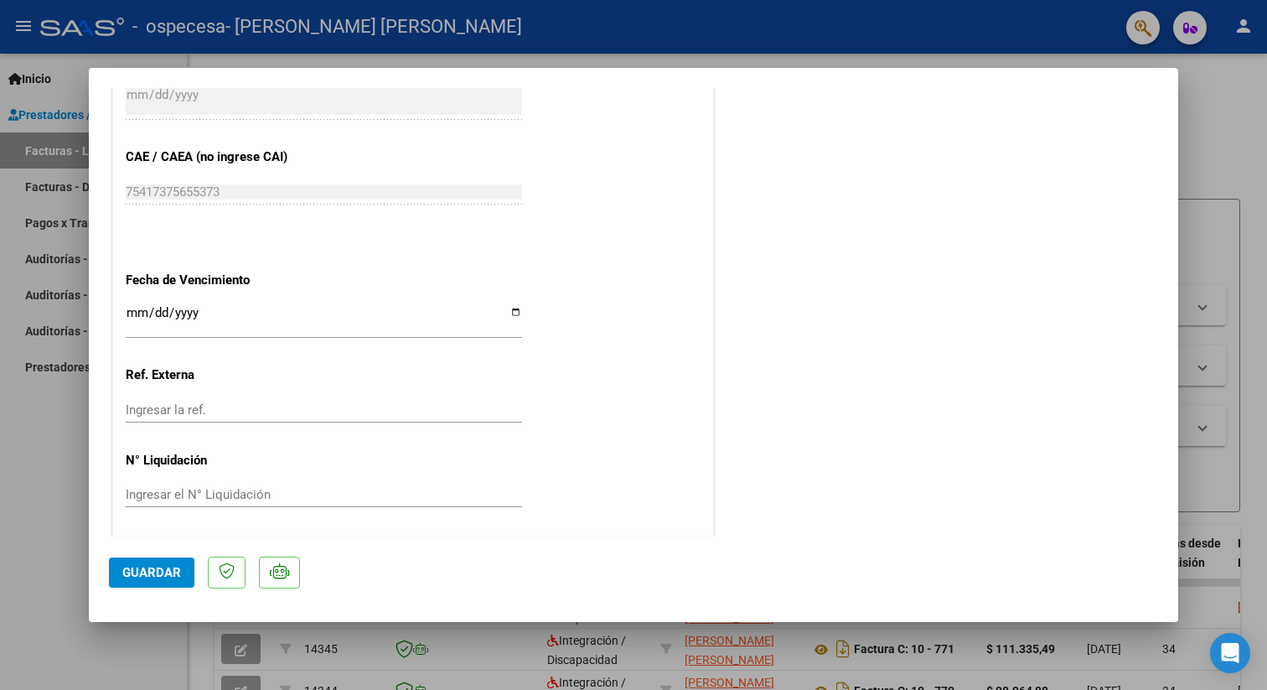
click at [1210, 64] on div at bounding box center [633, 345] width 1267 height 690
type input "$ 0,00"
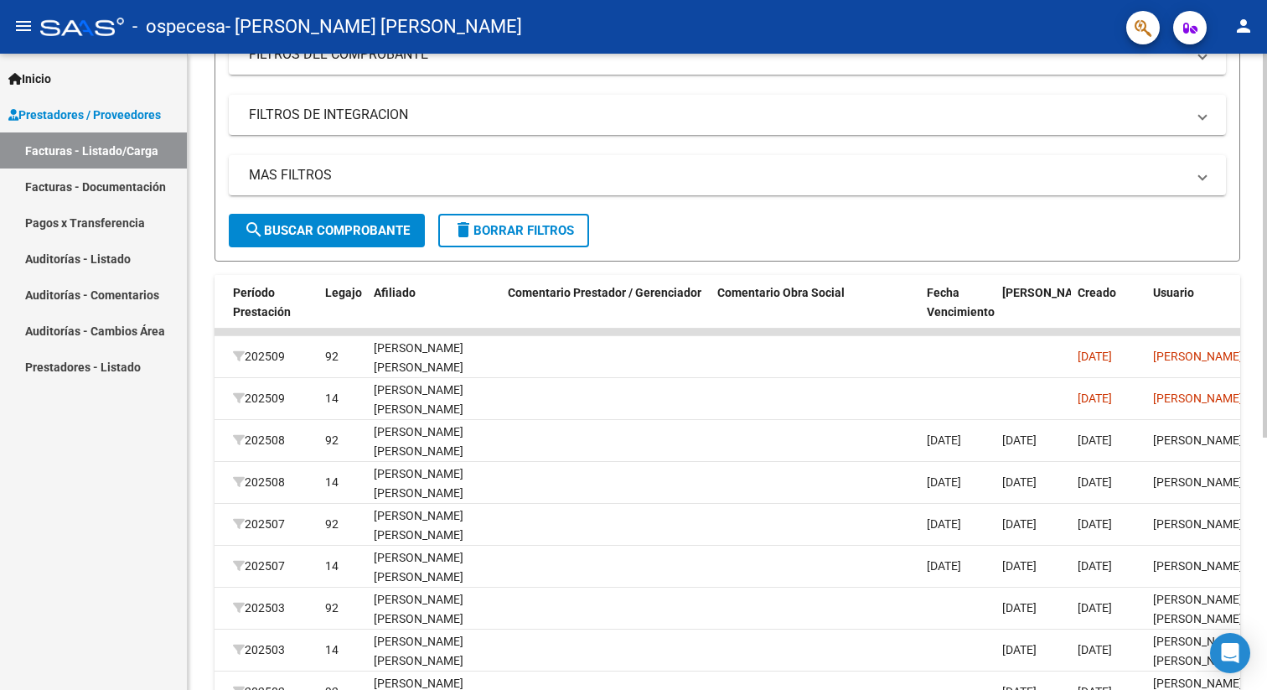
scroll to position [0, 2507]
